Goal: Task Accomplishment & Management: Manage account settings

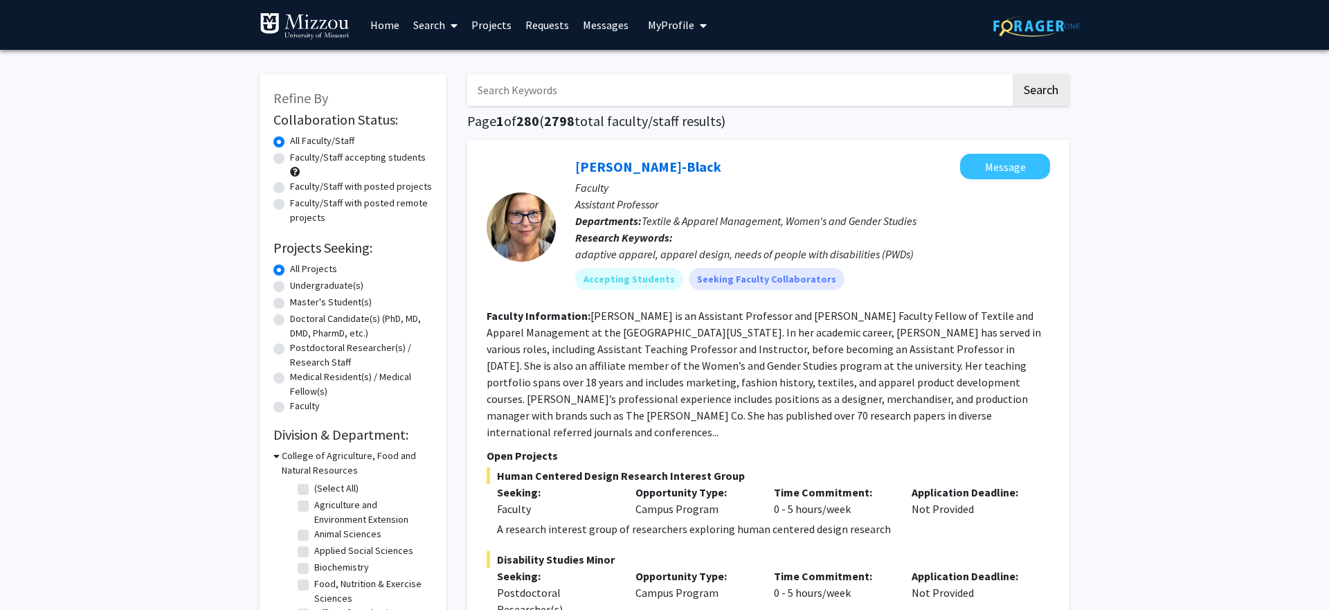
click at [669, 24] on span "My Profile" at bounding box center [671, 25] width 46 height 14
click at [704, 73] on span "View Profile" at bounding box center [734, 79] width 84 height 15
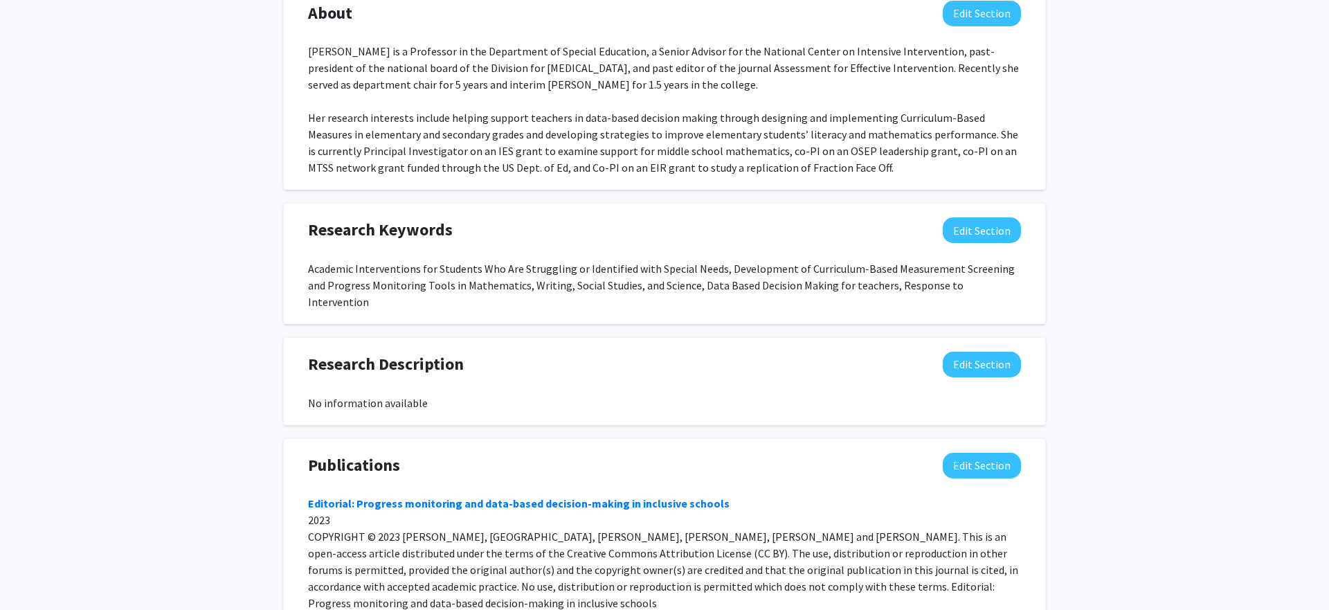
scroll to position [635, 0]
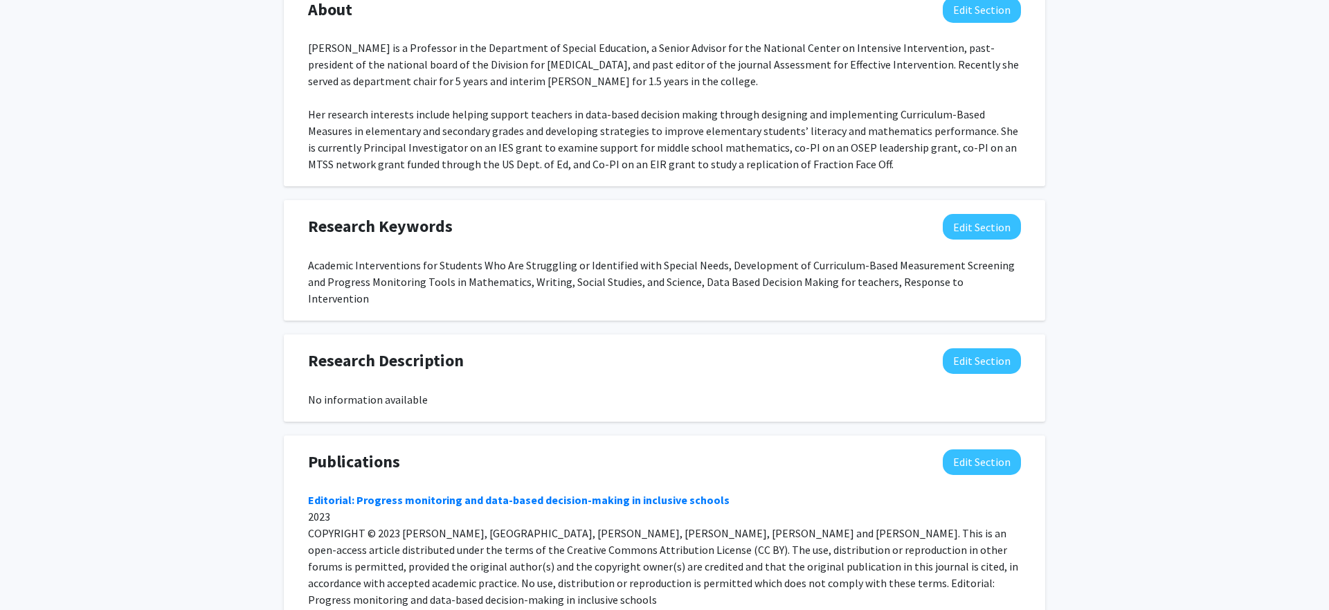
click at [964, 334] on div "Research Description Edit Section No information available You may write a maxi…" at bounding box center [665, 377] width 762 height 87
click at [967, 348] on button "Edit Section" at bounding box center [982, 361] width 78 height 26
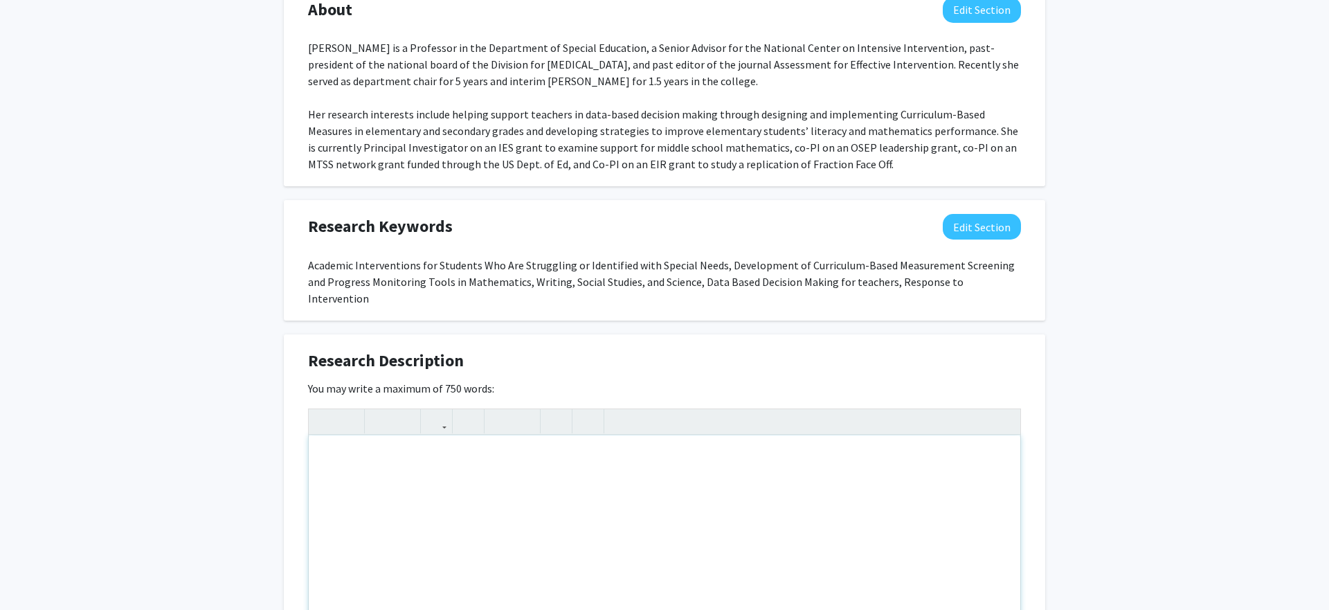
click at [531, 461] on div "Note to users with screen readers: Please deactivate our accessibility plugin f…" at bounding box center [665, 539] width 712 height 208
click at [530, 456] on div "M" at bounding box center [665, 539] width 712 height 208
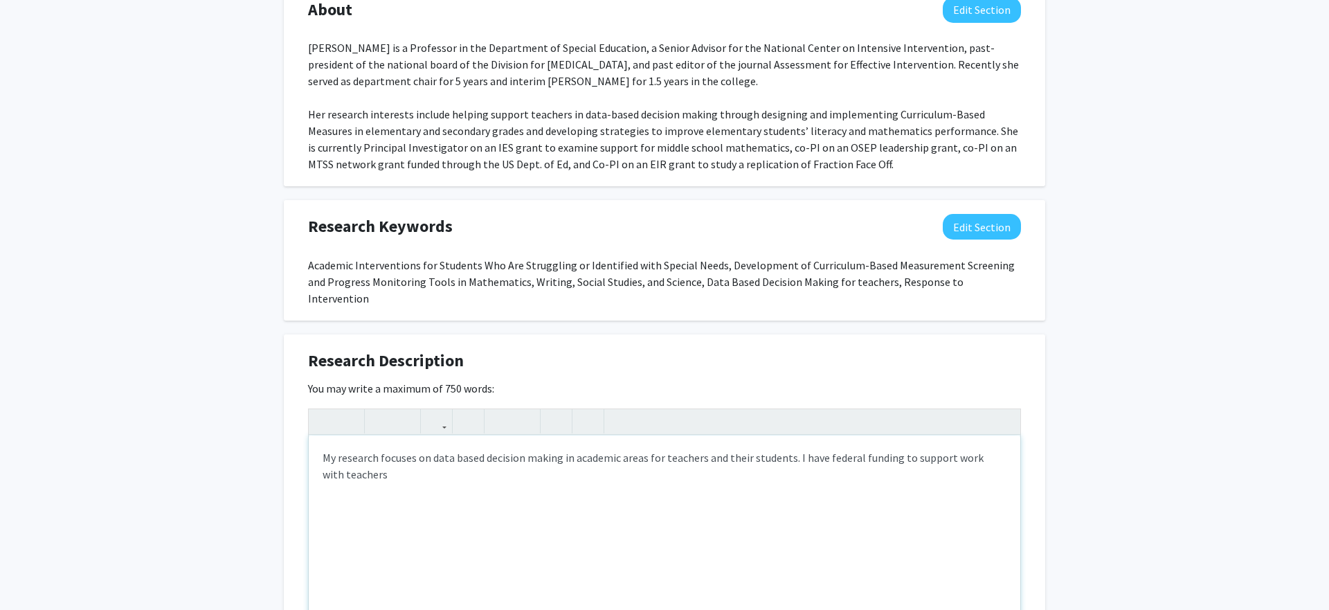
click at [870, 482] on div "My research focuses on data based decision making in academic areas for teacher…" at bounding box center [665, 539] width 712 height 208
type textarea "My research focuses on data based decision making in academic areas for teacher…"
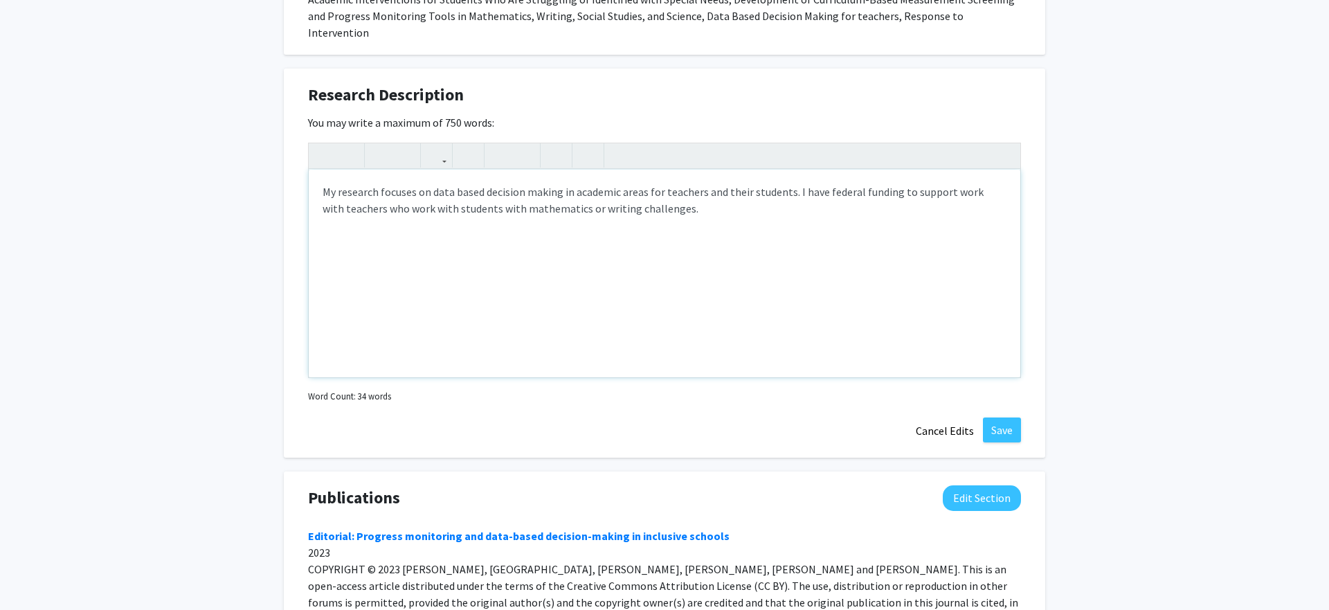
scroll to position [907, 0]
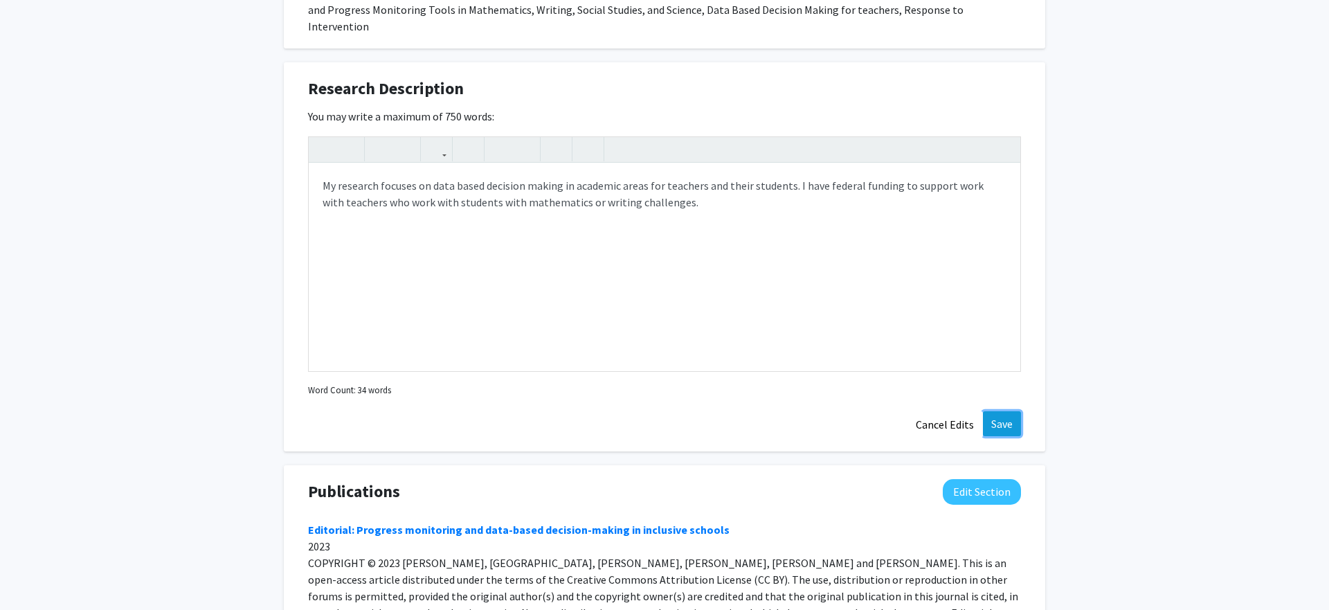
click at [1000, 411] on button "Save" at bounding box center [1002, 423] width 38 height 25
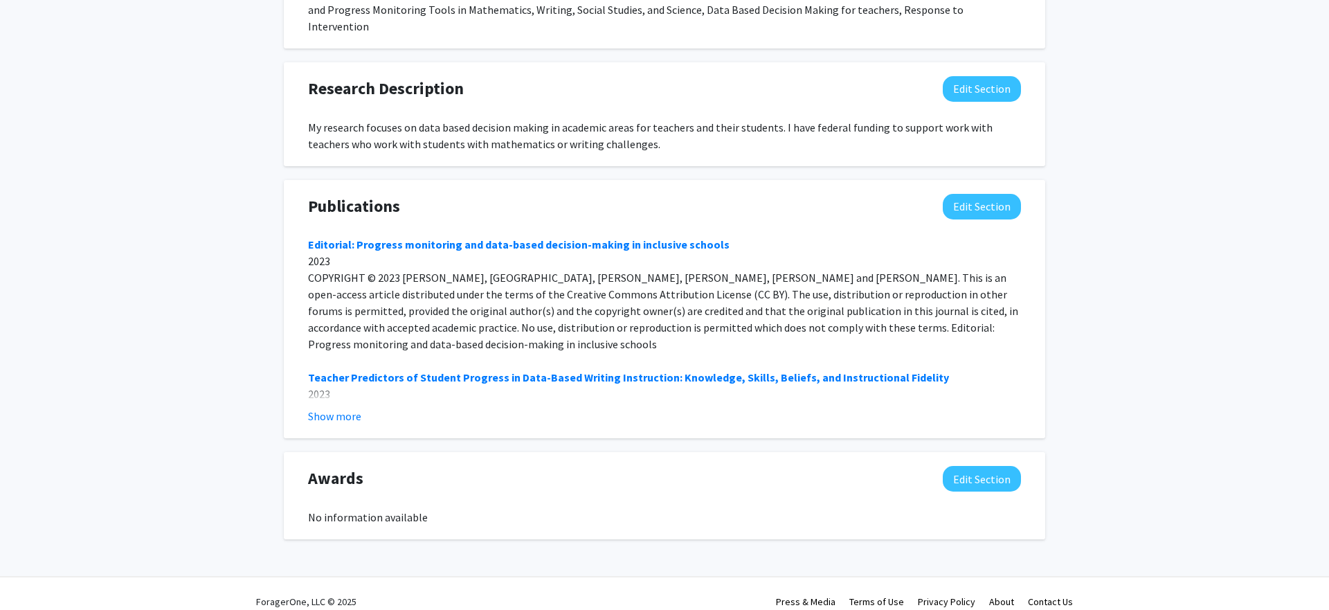
scroll to position [906, 0]
click at [955, 467] on button "Edit Section" at bounding box center [982, 480] width 78 height 26
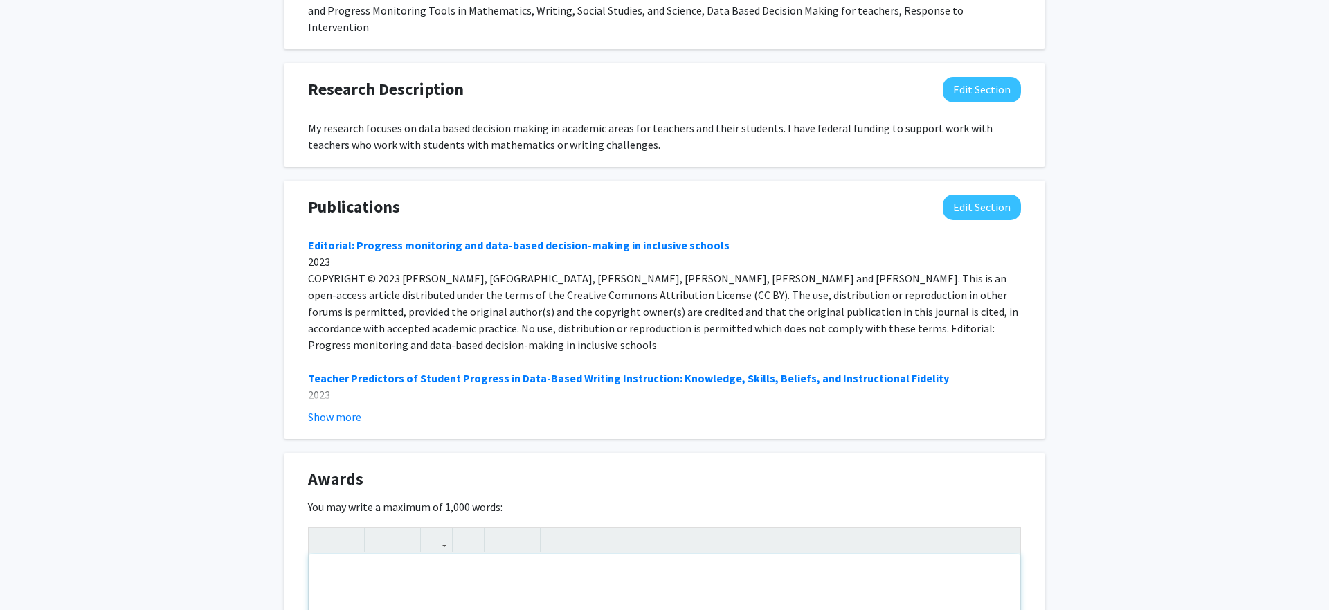
drag, startPoint x: 667, startPoint y: 566, endPoint x: 566, endPoint y: 557, distance: 101.5
drag, startPoint x: 568, startPoint y: 558, endPoint x: 640, endPoint y: 595, distance: 81.4
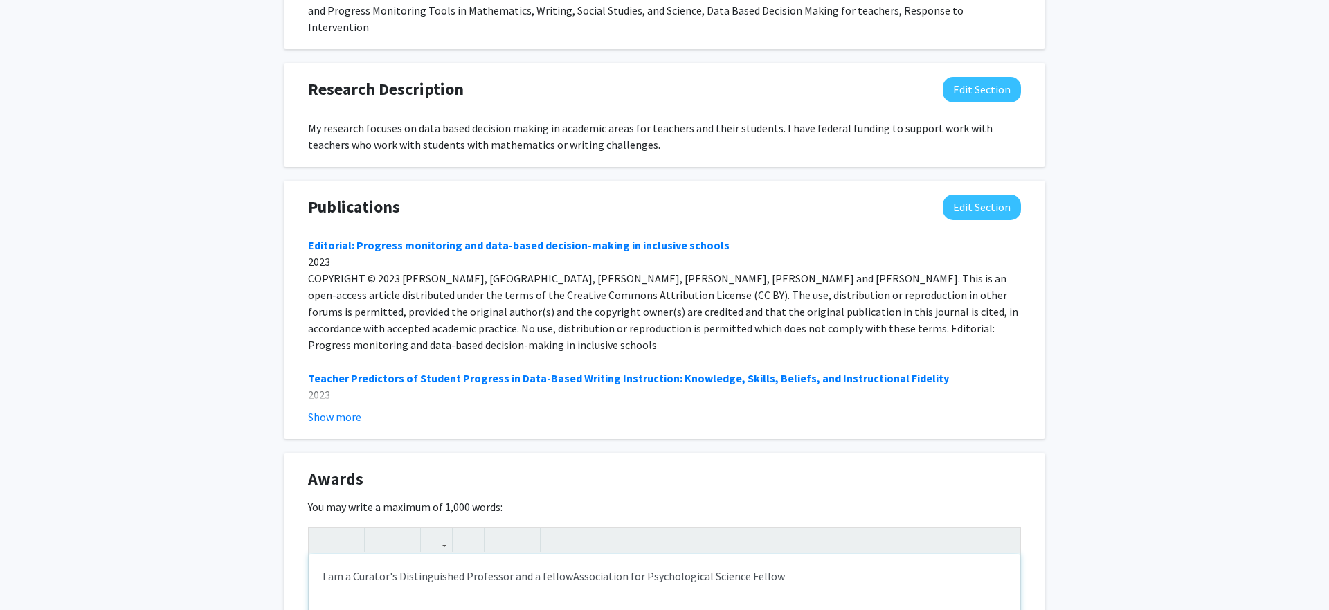
click at [564, 568] on p "I am a Curator's Distinguished Professor and a fellowAssociation for Psychologi…" at bounding box center [665, 576] width 684 height 17
click at [787, 568] on p "I am a Curator's Distinguished Professor and an Association for Psychological S…" at bounding box center [665, 576] width 684 height 17
type textarea "<p>I am a Curator's Distinguished Professor and an Association for Psychologica…"
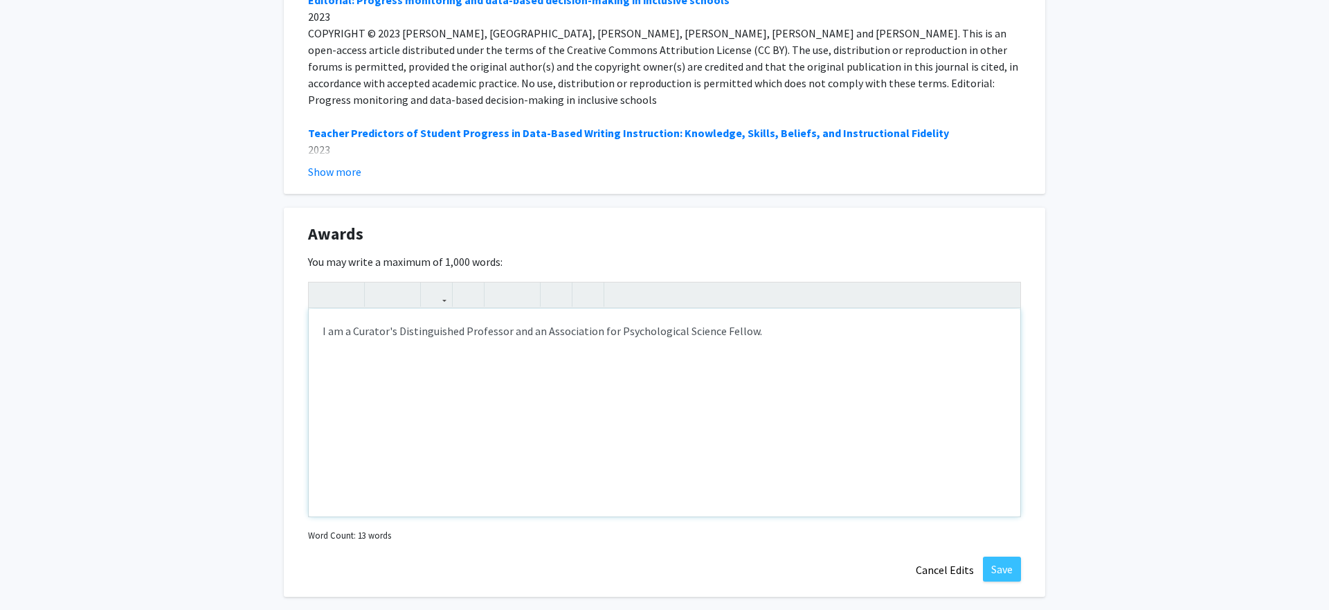
scroll to position [1208, 0]
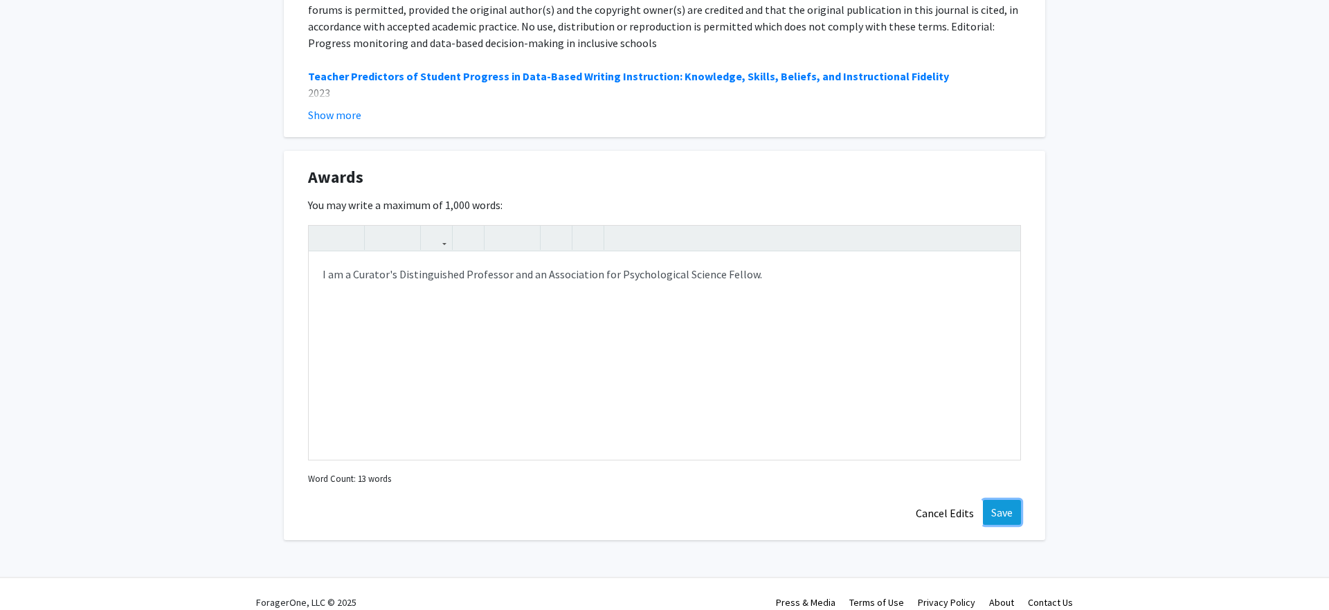
click at [998, 500] on button "Save" at bounding box center [1002, 512] width 38 height 25
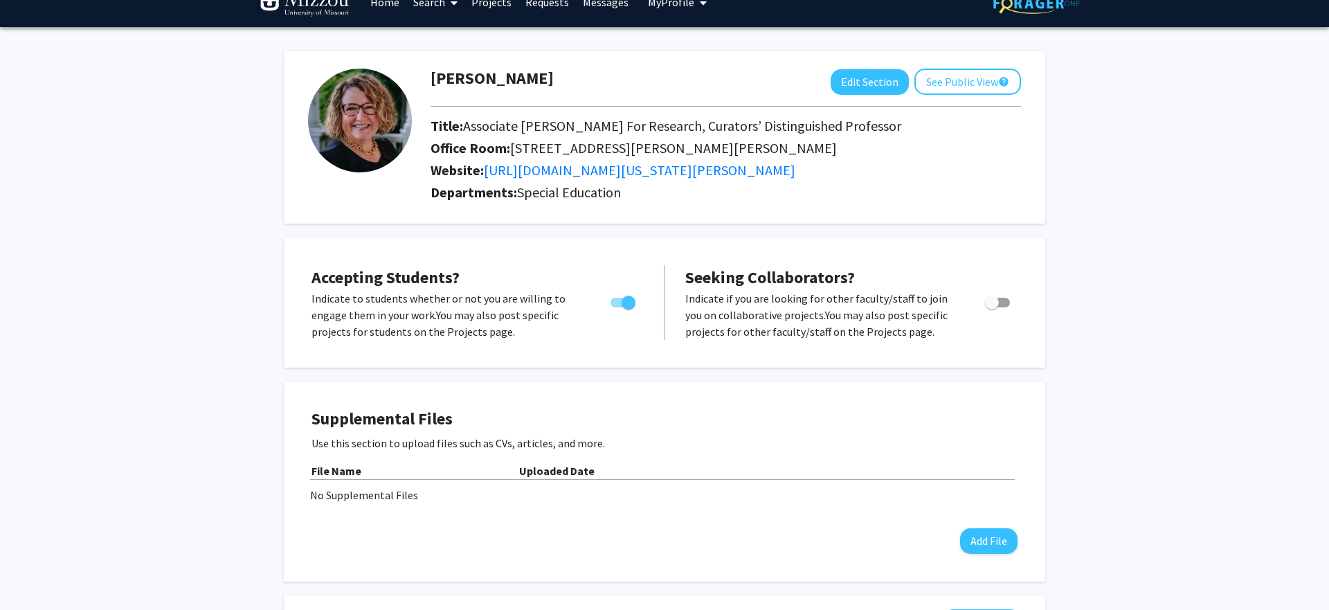
scroll to position [0, 0]
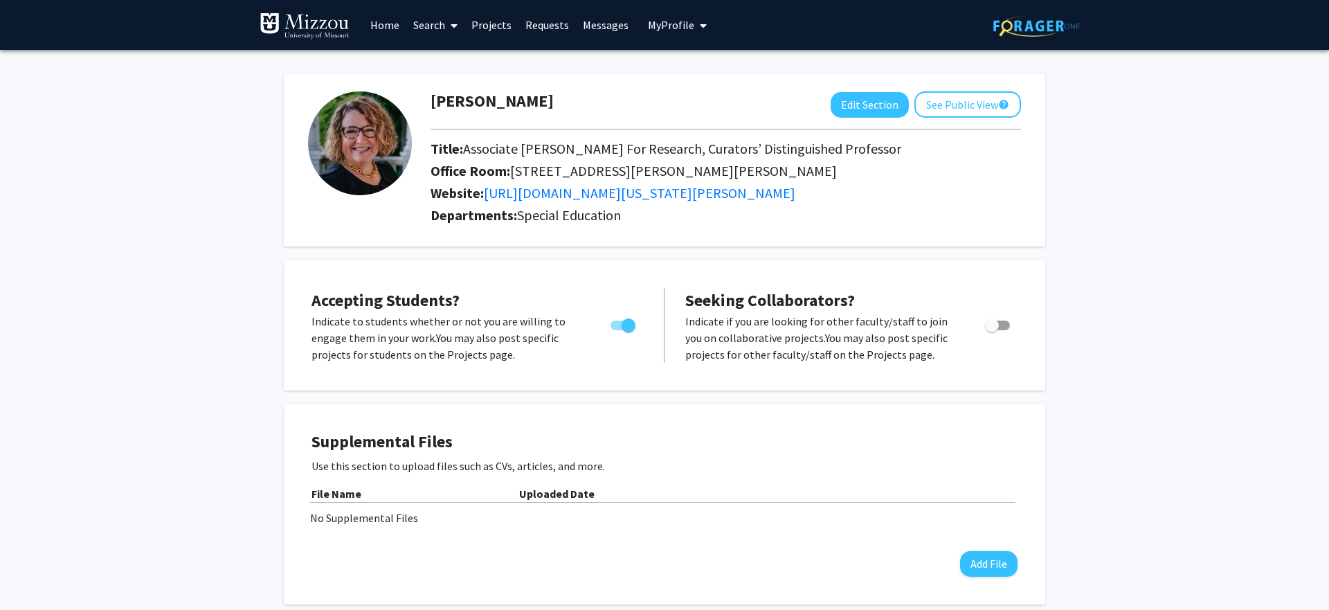
click at [388, 19] on link "Home" at bounding box center [384, 25] width 43 height 48
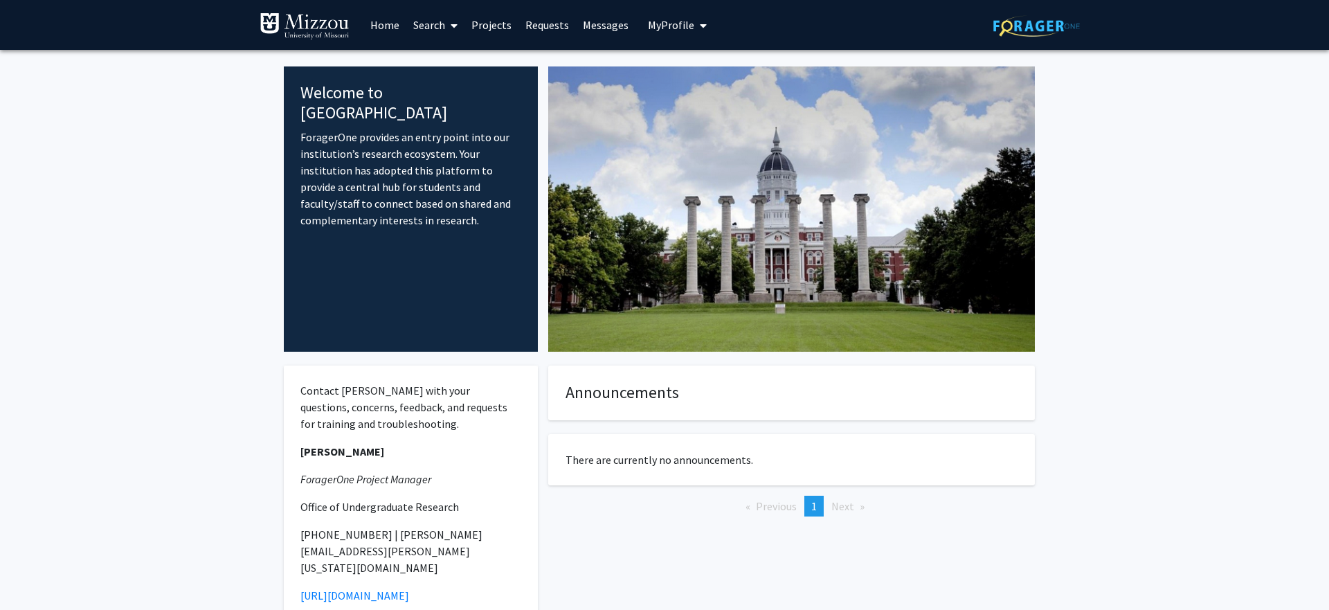
click at [436, 18] on link "Search" at bounding box center [435, 25] width 58 height 48
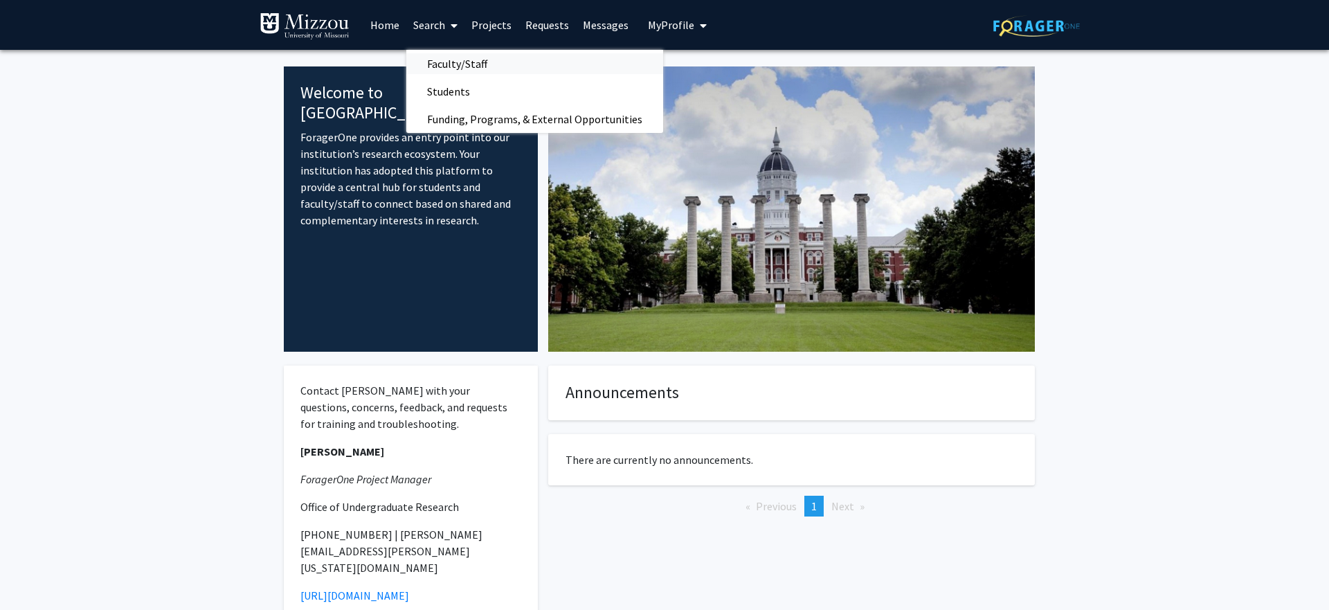
click at [444, 62] on span "Faculty/Staff" at bounding box center [457, 64] width 102 height 28
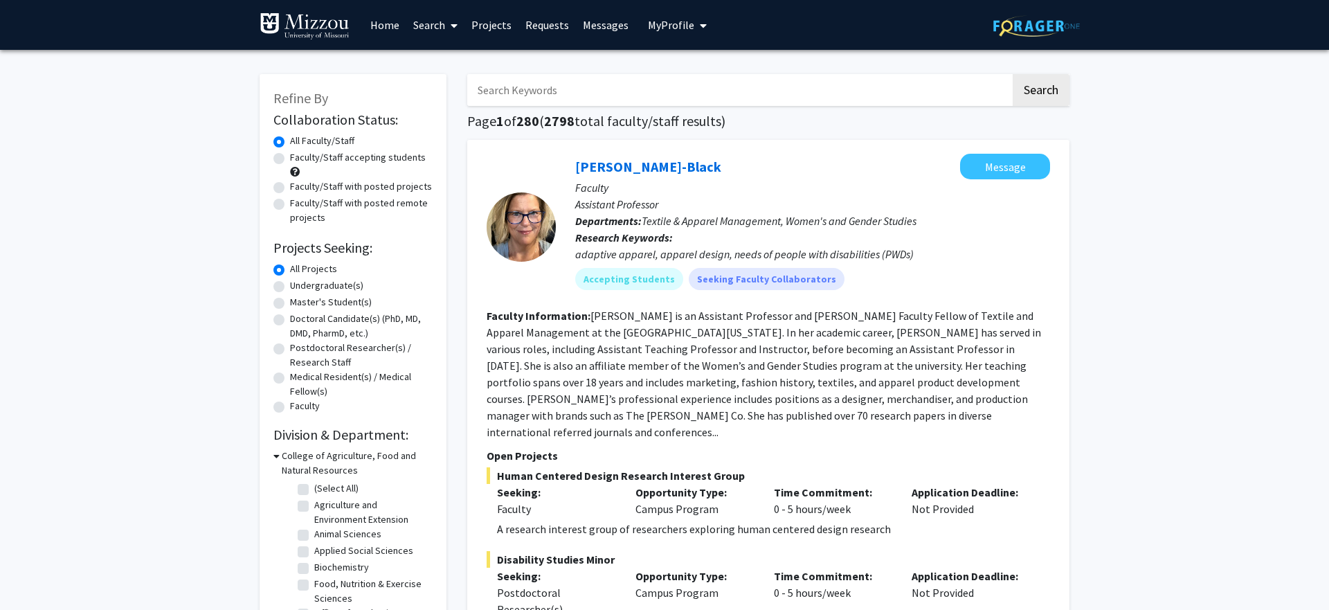
click at [669, 85] on input "Search Keywords" at bounding box center [739, 90] width 544 height 32
type input "intervention"
click at [1013, 74] on button "Search" at bounding box center [1041, 90] width 57 height 32
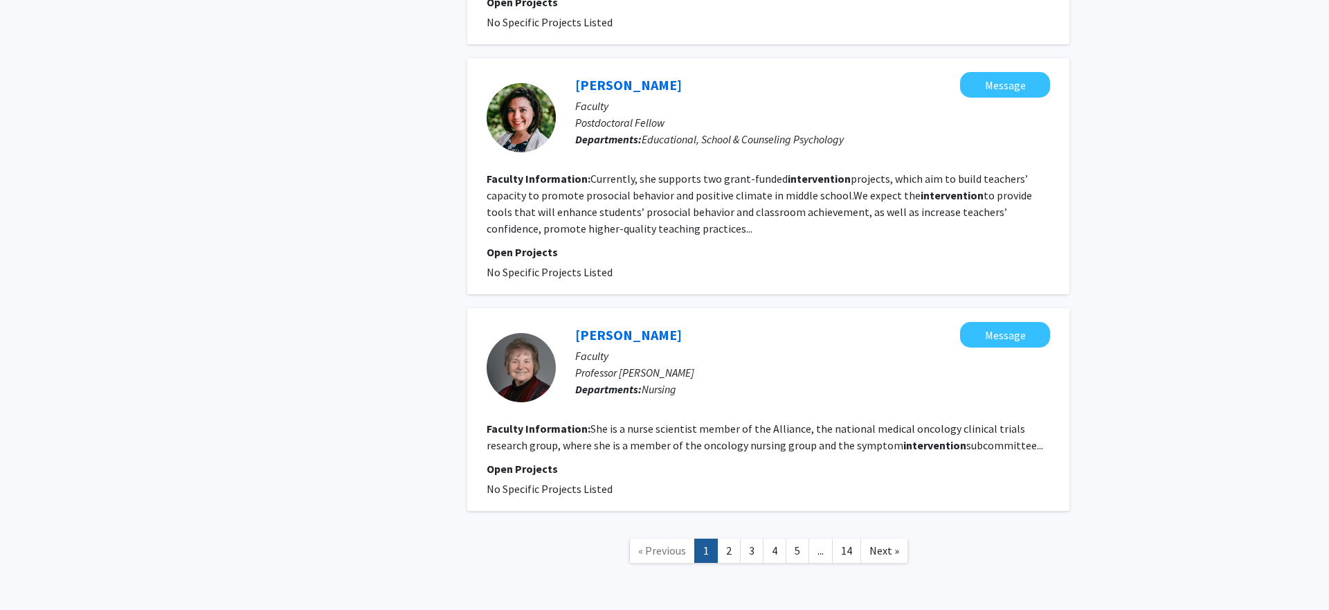
scroll to position [2826, 0]
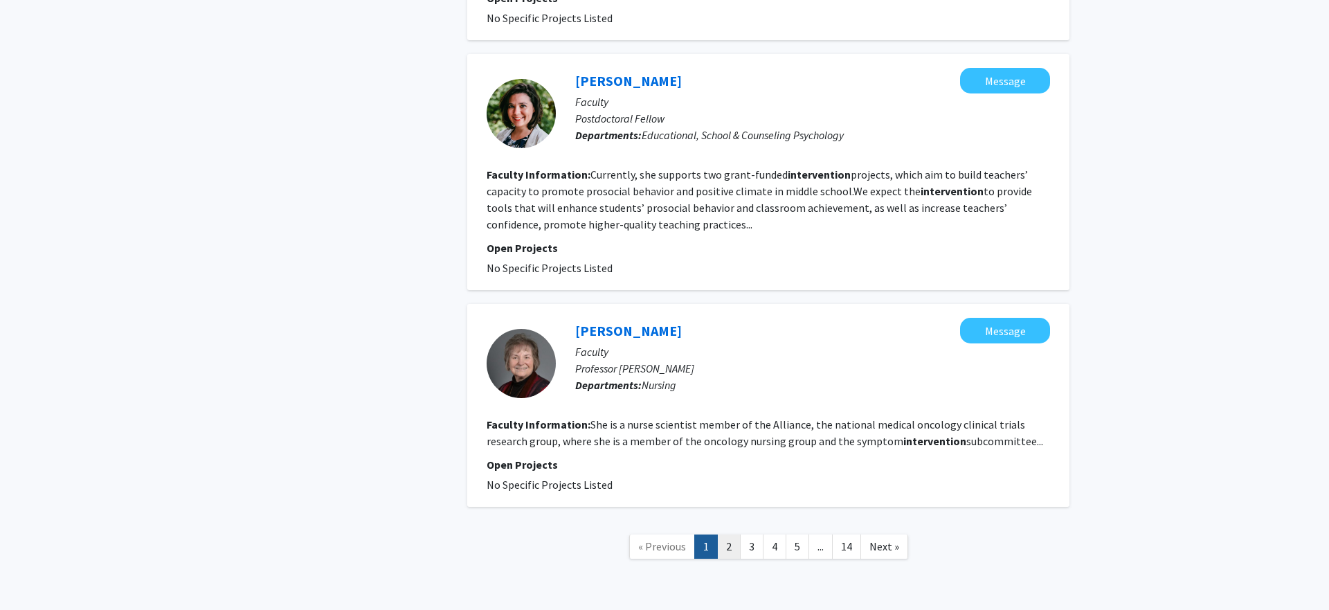
click at [723, 535] on link "2" at bounding box center [729, 547] width 24 height 24
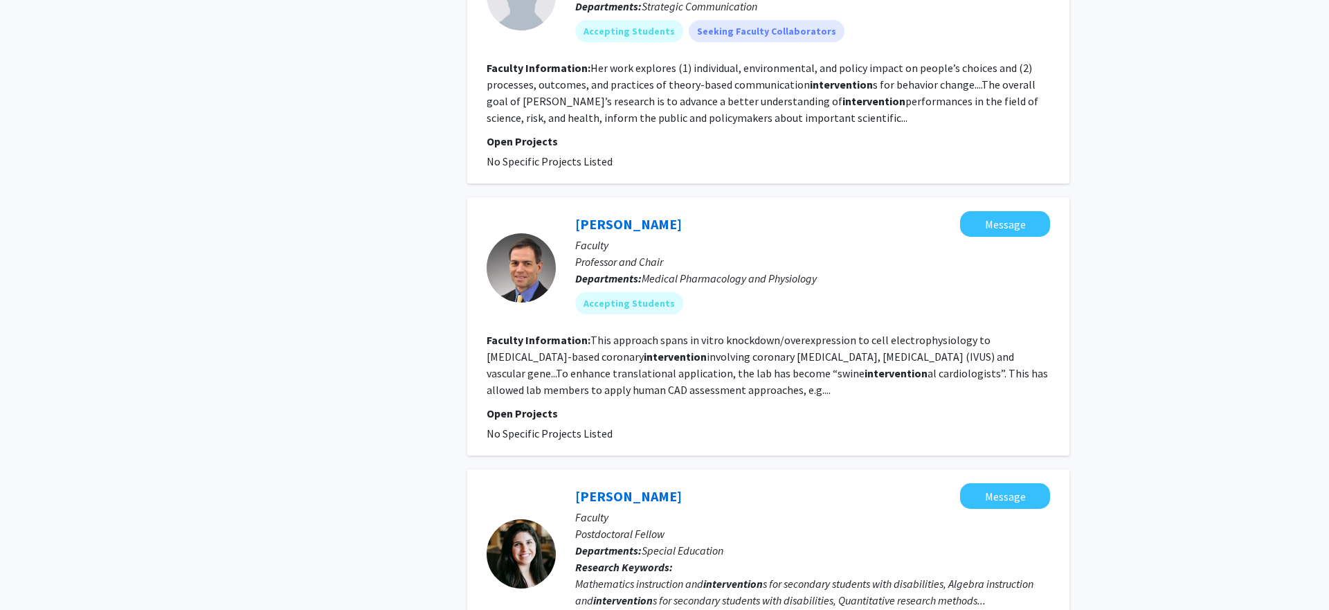
scroll to position [2030, 0]
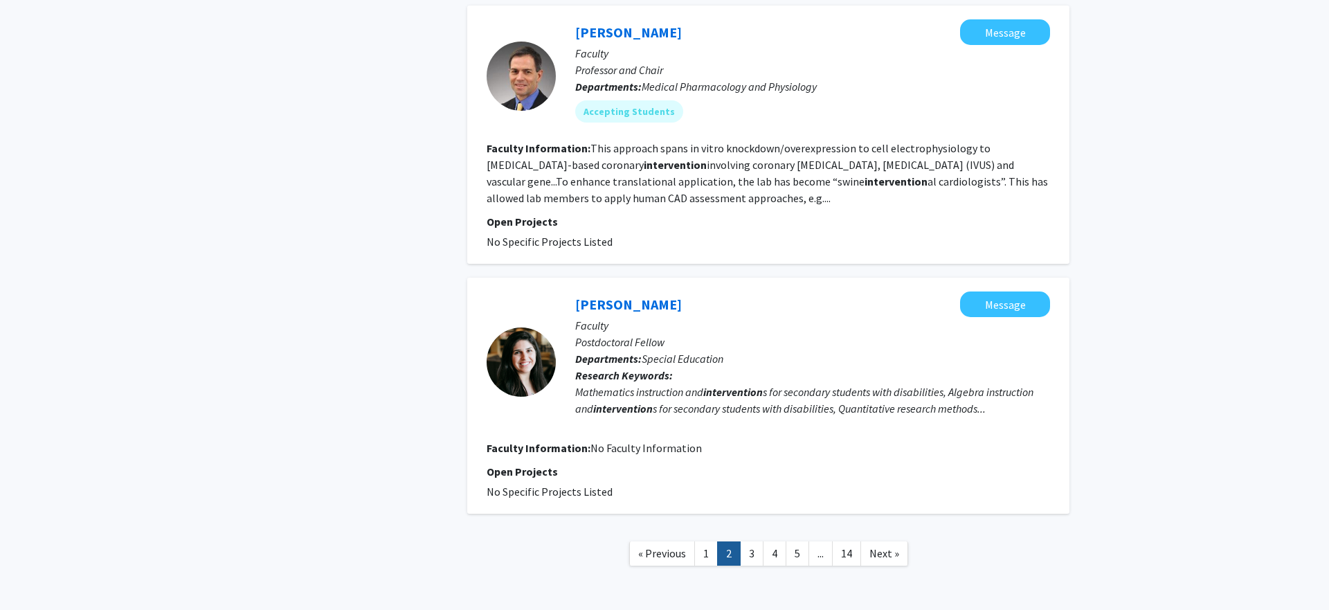
scroll to position [2225, 0]
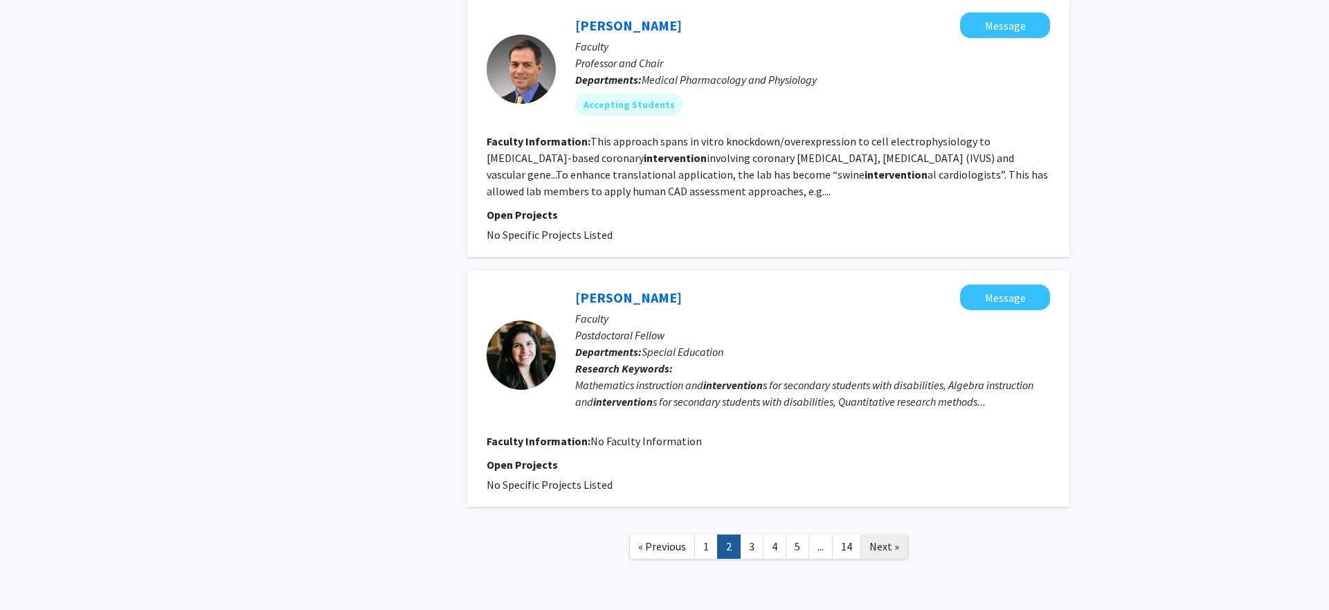
click at [892, 539] on span "Next »" at bounding box center [885, 546] width 30 height 14
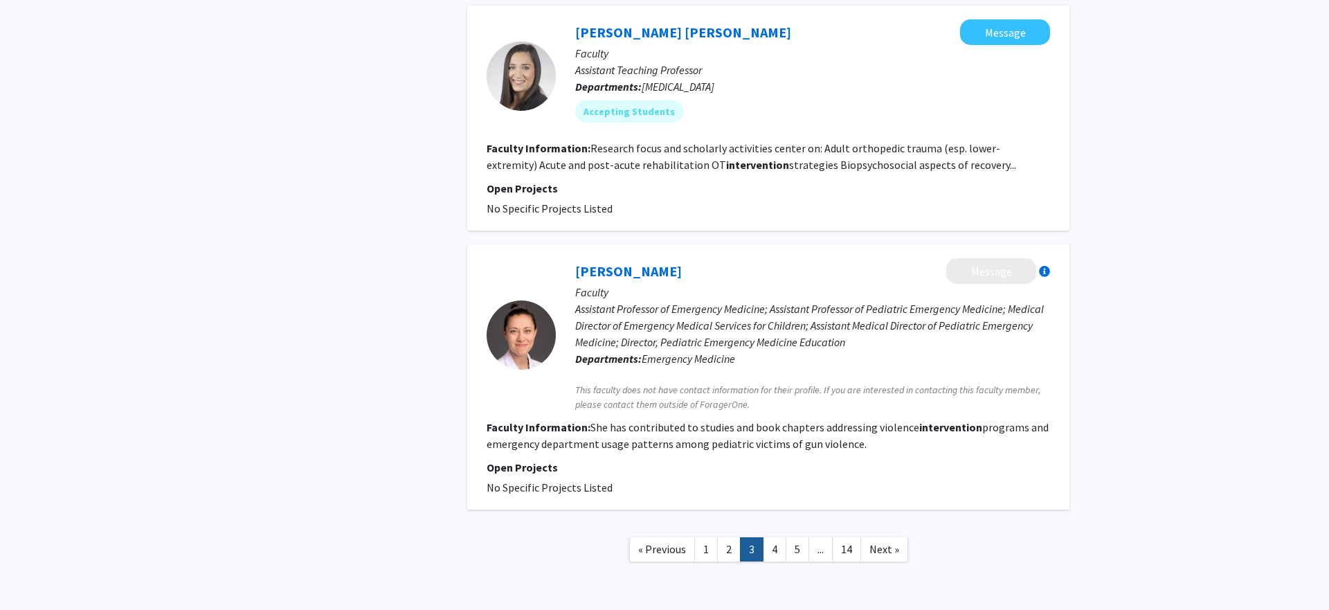
scroll to position [2168, 0]
